Goal: Find specific page/section: Find specific page/section

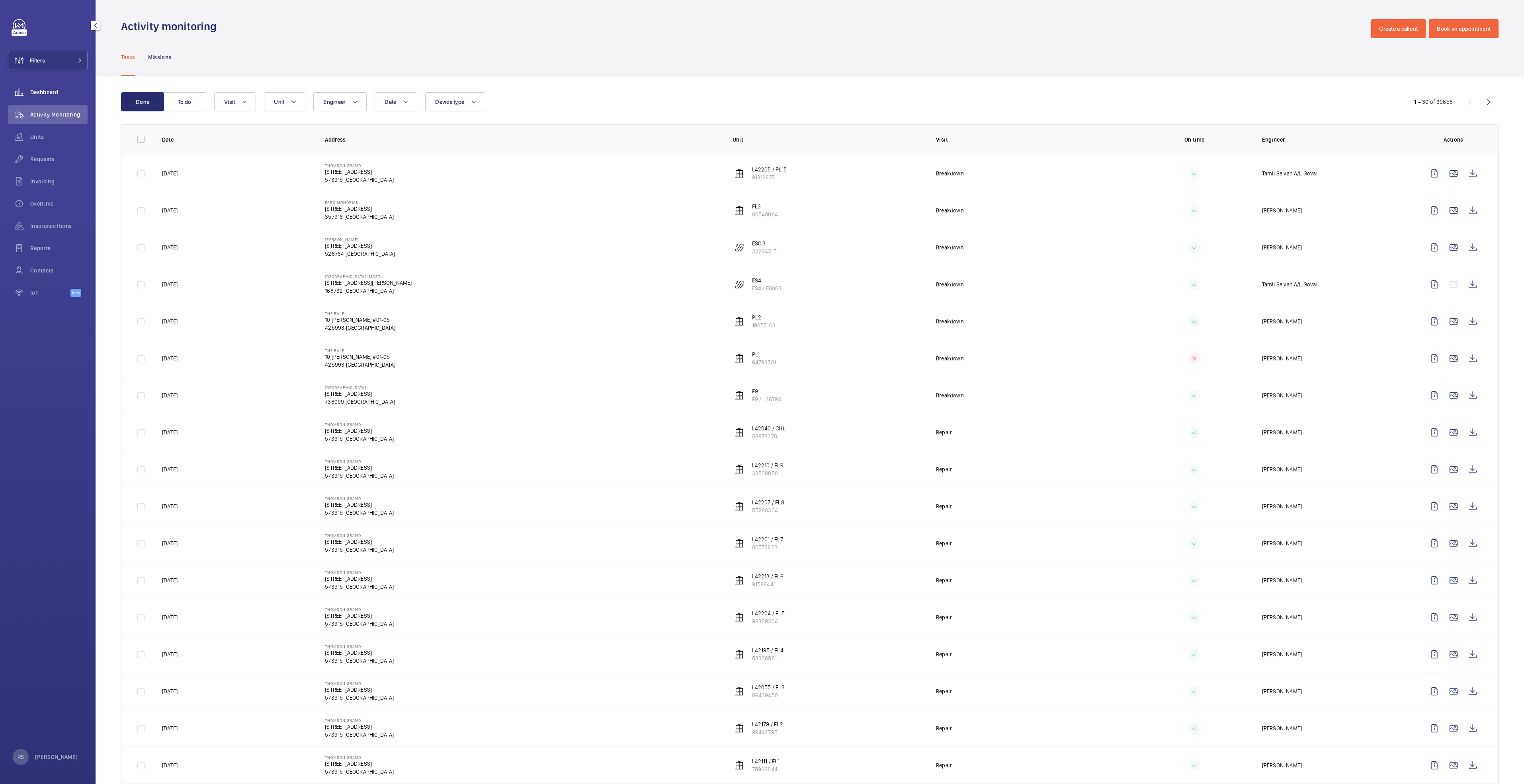
click at [50, 90] on span "Dashboard" at bounding box center [58, 92] width 57 height 8
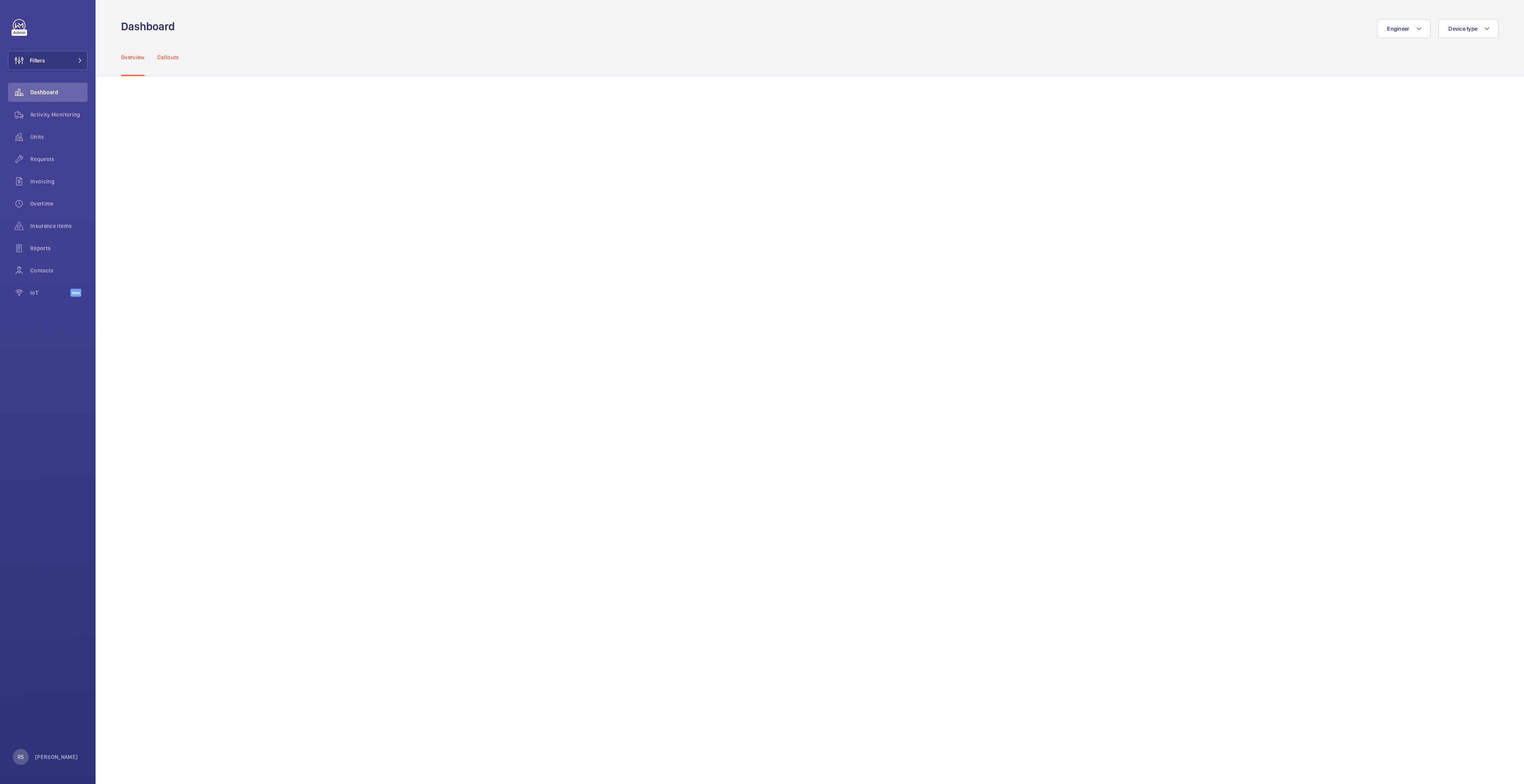
click at [171, 57] on p "Callouts" at bounding box center [168, 57] width 22 height 8
click at [75, 60] on span at bounding box center [78, 61] width 9 height 5
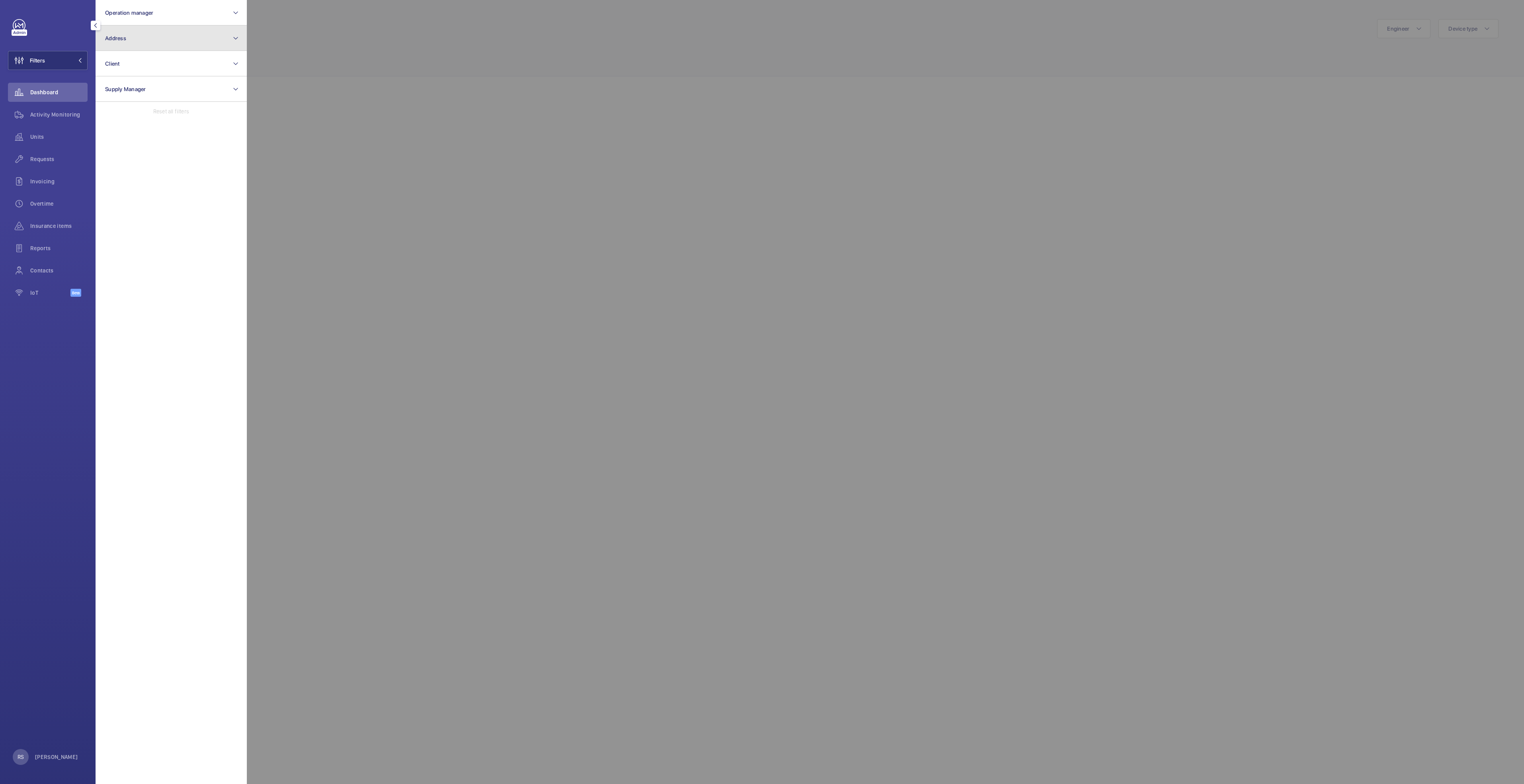
click at [151, 34] on button "Address" at bounding box center [171, 38] width 151 height 25
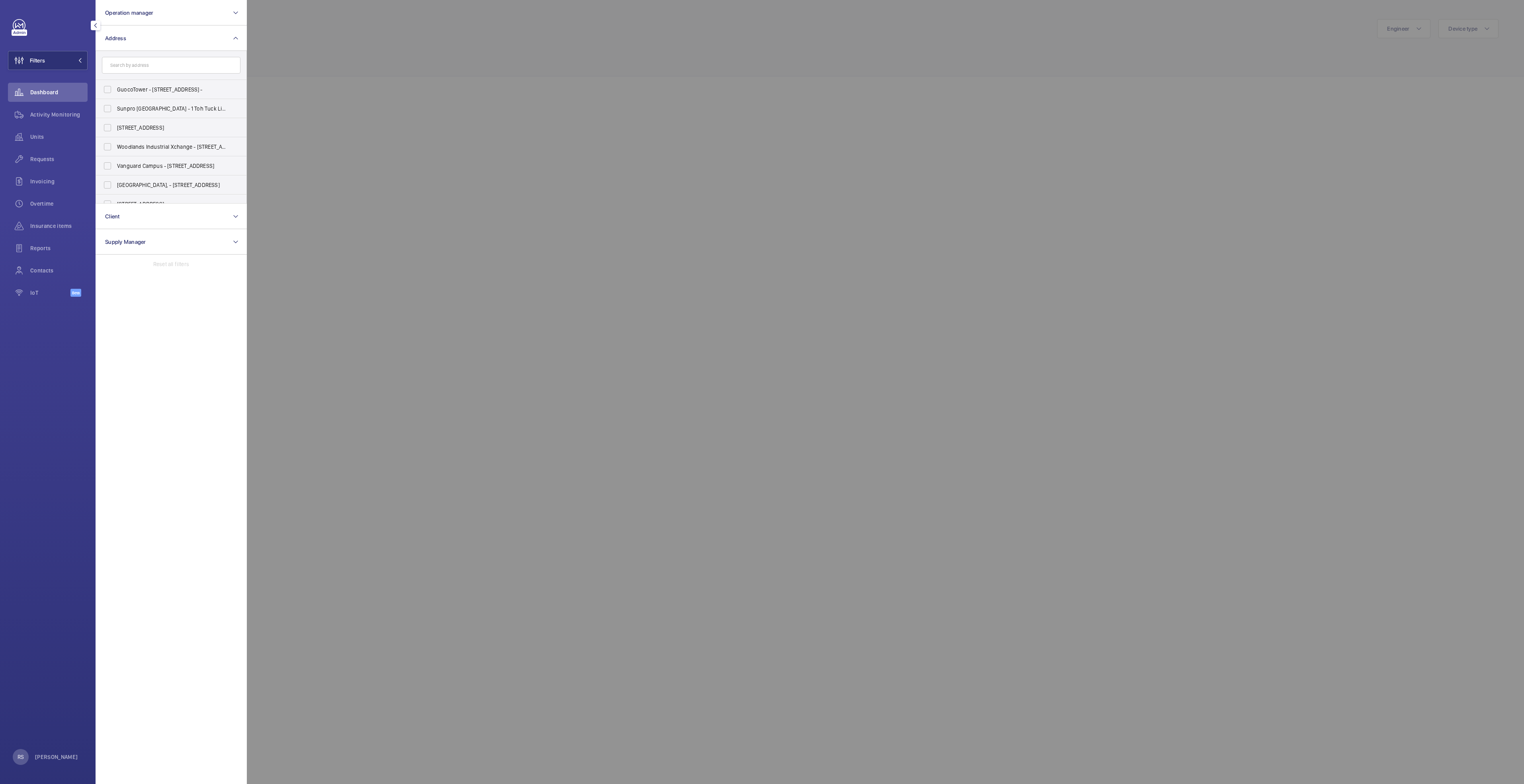
click at [151, 64] on input "text" at bounding box center [172, 64] width 138 height 17
type input "ros"
click at [158, 0] on button "Operation manager" at bounding box center [171, 13] width 151 height 25
click at [380, 48] on div at bounding box center [1009, 392] width 1524 height 784
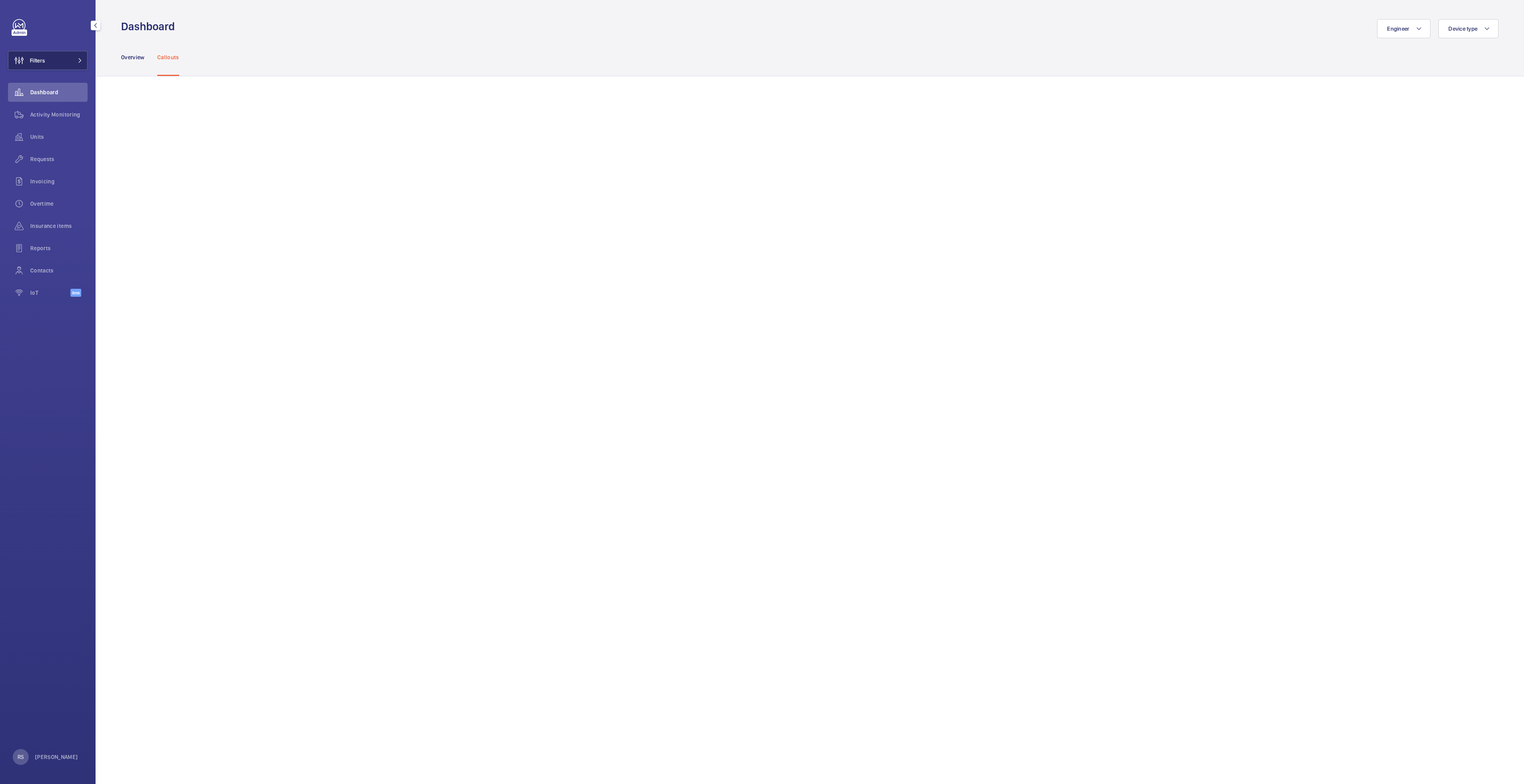
click at [54, 55] on button "Filters" at bounding box center [47, 61] width 79 height 19
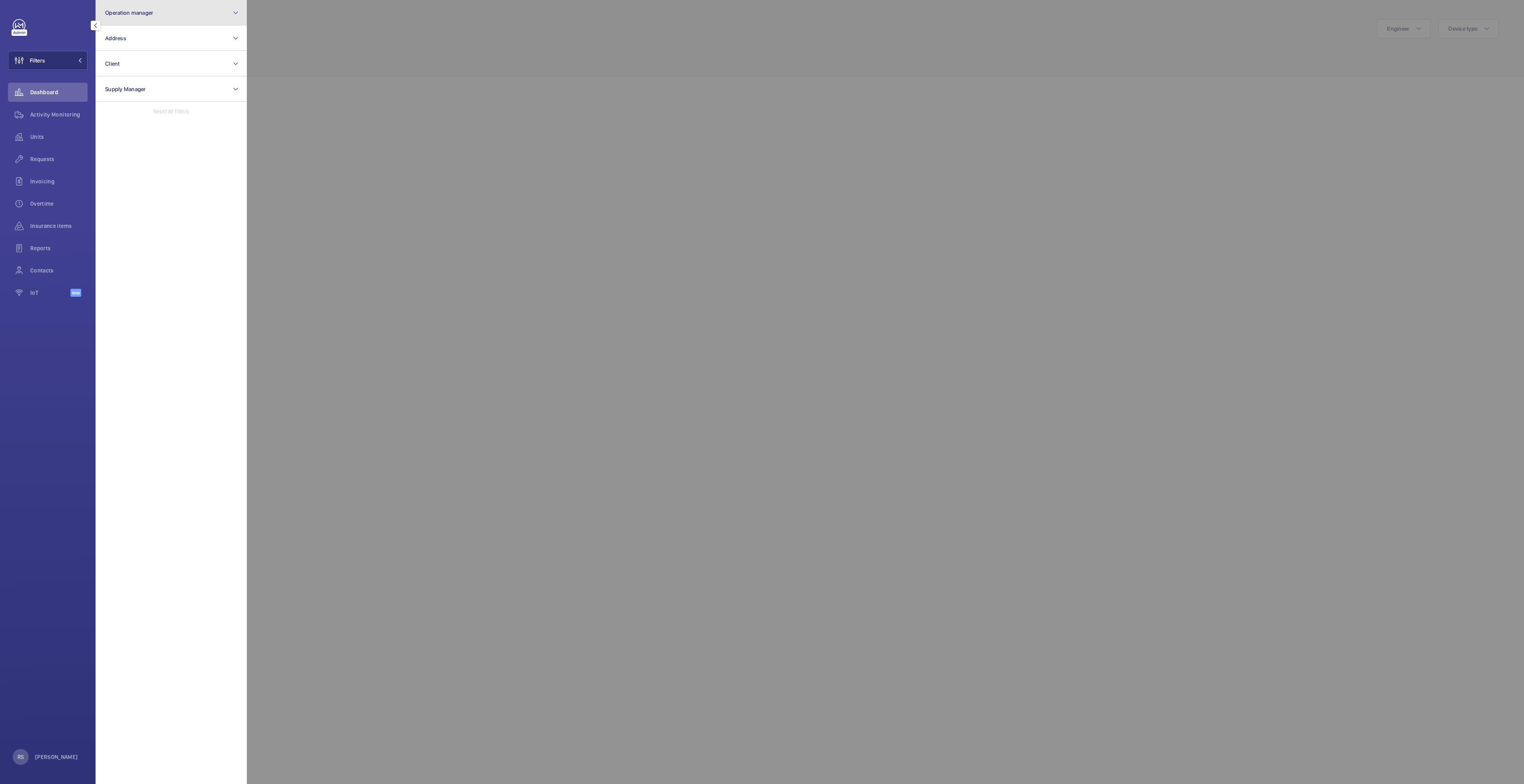
click at [209, 20] on button "Operation manager" at bounding box center [171, 13] width 151 height 25
click at [150, 87] on label "[PERSON_NAME]" at bounding box center [165, 83] width 138 height 19
click at [116, 87] on input "[PERSON_NAME]" at bounding box center [108, 83] width 16 height 16
checkbox input "true"
click at [467, 42] on div at bounding box center [1009, 392] width 1524 height 784
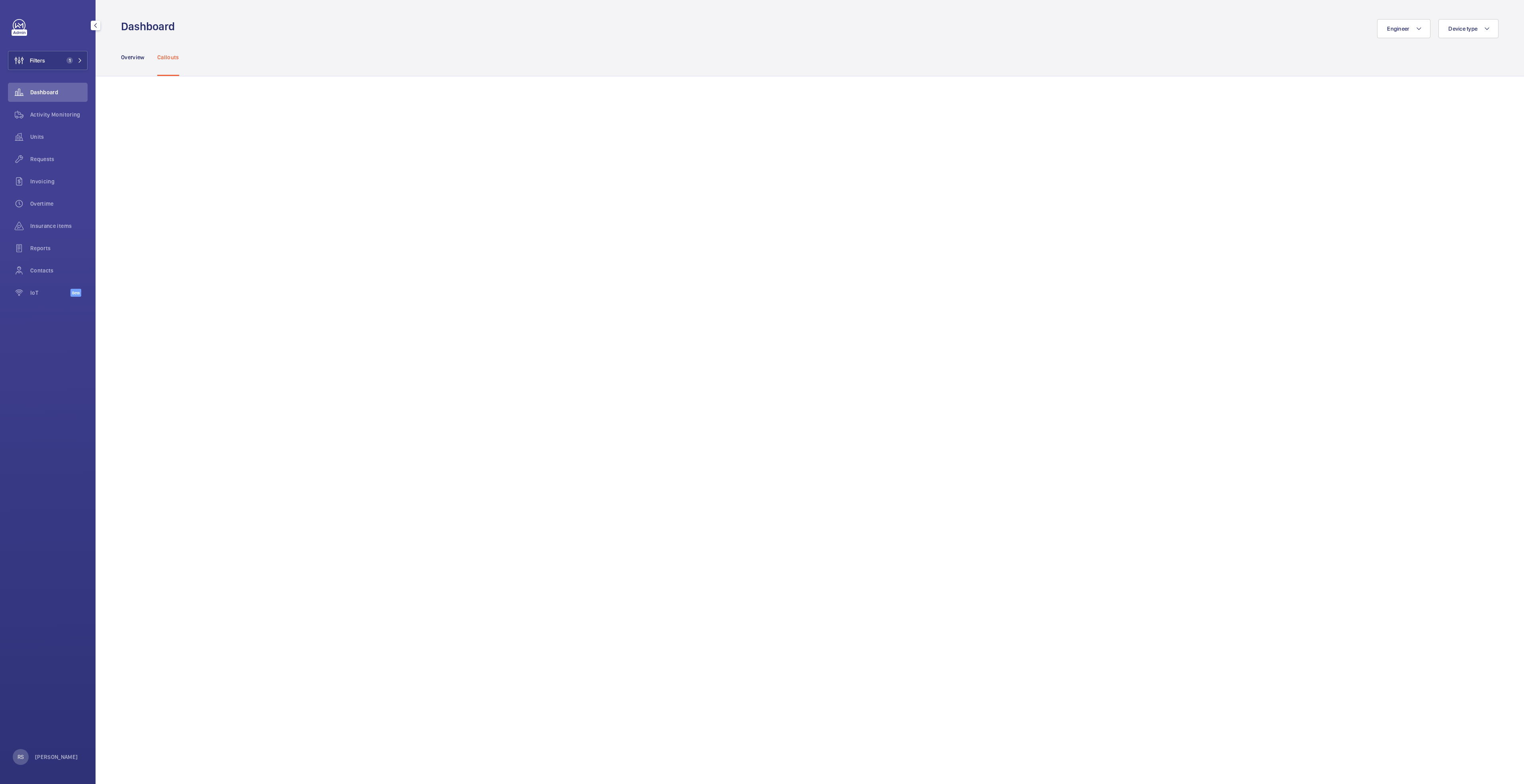
click at [532, 24] on div "Engineer Device type" at bounding box center [839, 28] width 1319 height 19
click at [256, 37] on div "Engineer Device type" at bounding box center [839, 28] width 1319 height 19
click at [61, 116] on span "Activity Monitoring" at bounding box center [58, 115] width 57 height 8
